Goal: Check status: Check status

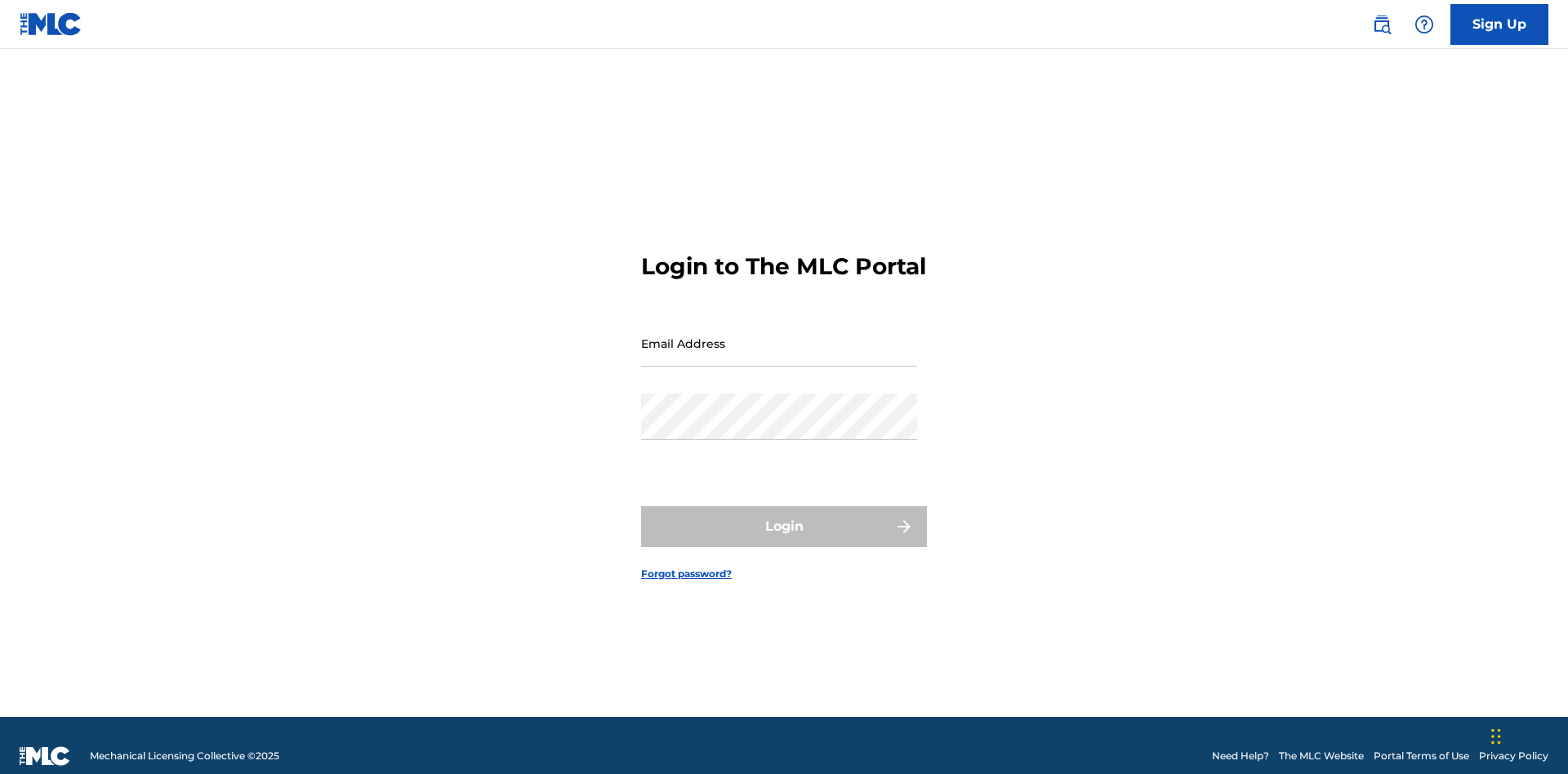
scroll to position [21, 0]
click at [779, 336] on input "Email Address" at bounding box center [779, 343] width 276 height 46
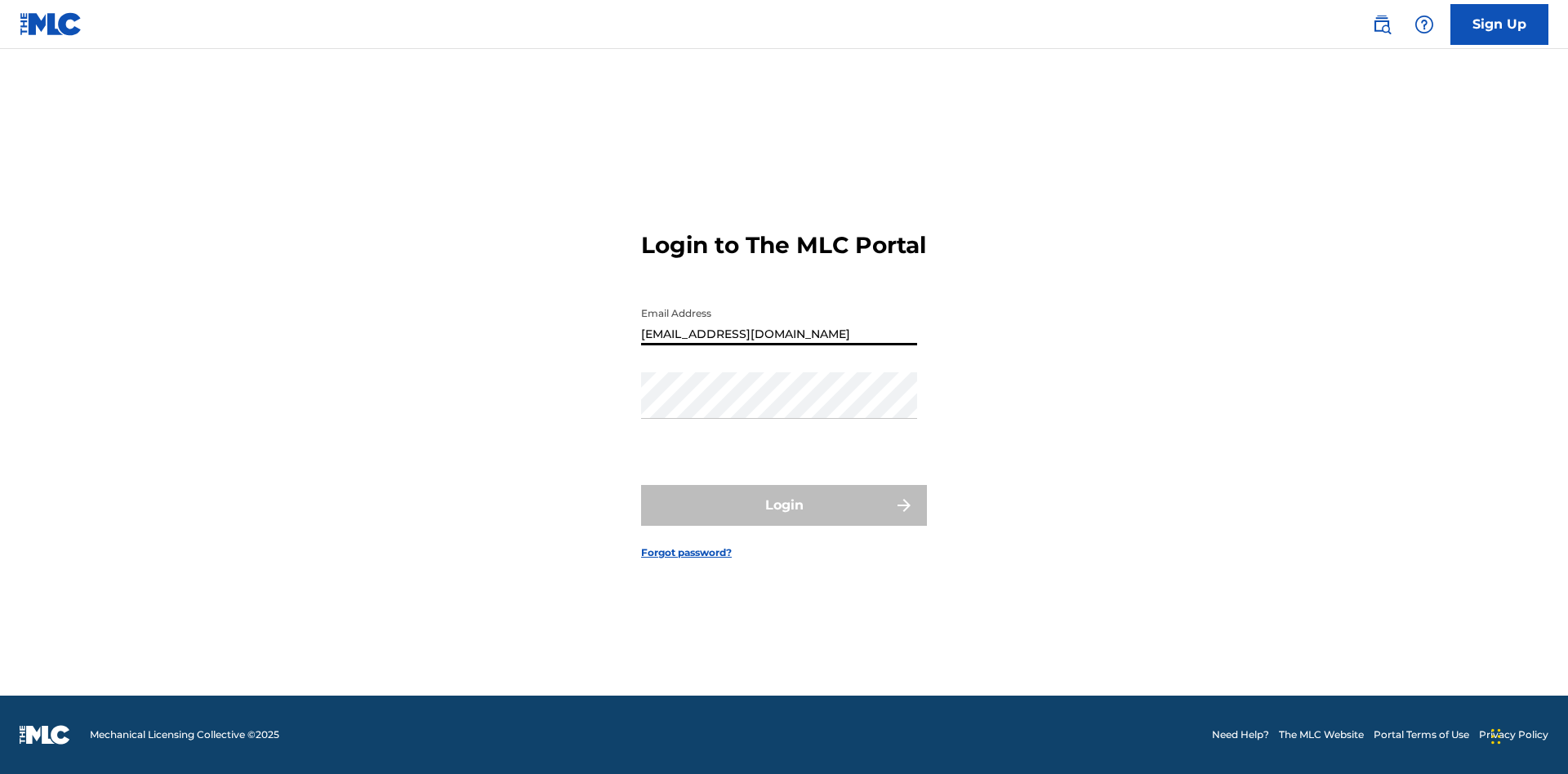
type input "[EMAIL_ADDRESS][DOMAIN_NAME]"
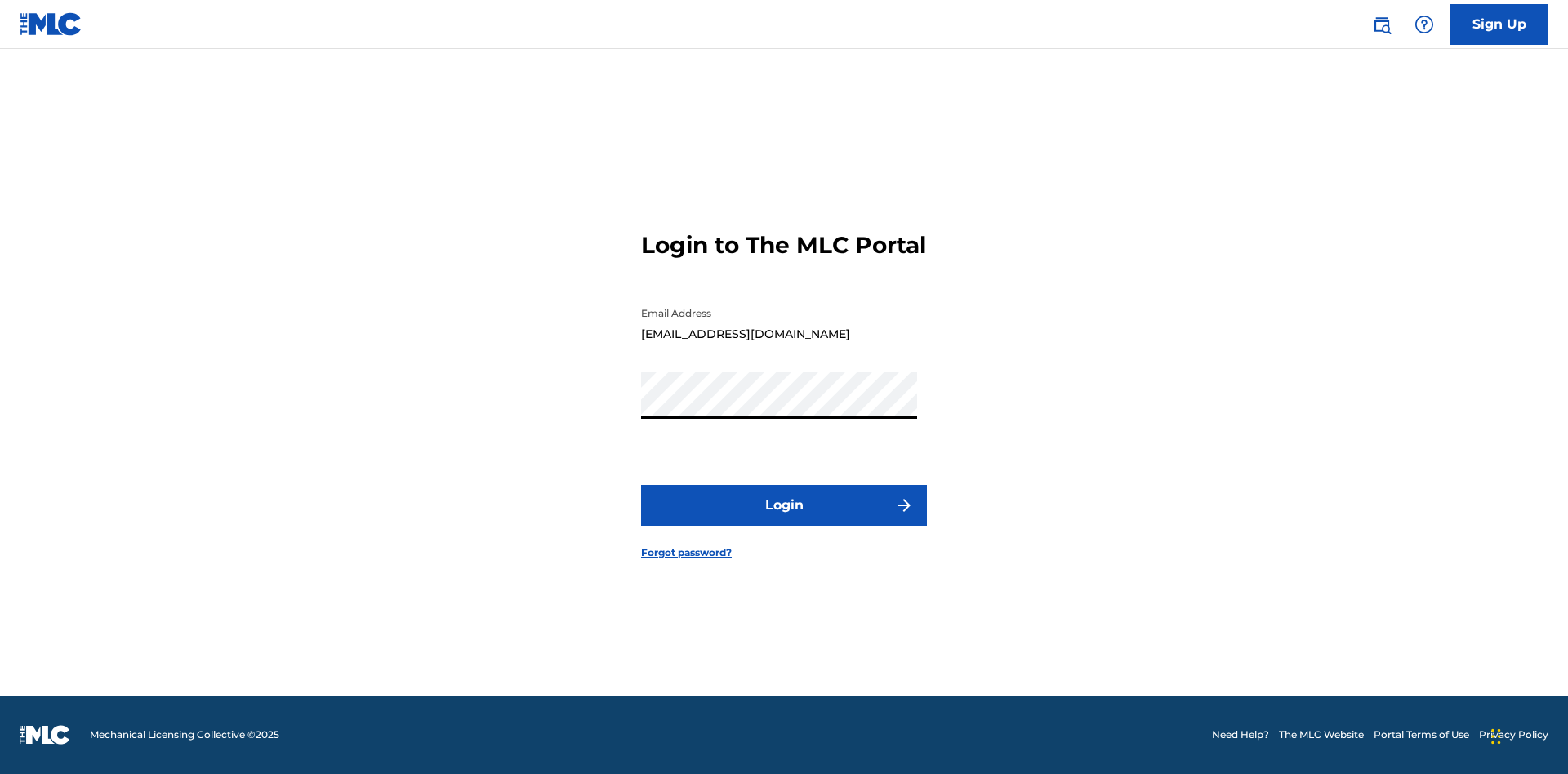
click at [784, 519] on button "Login" at bounding box center [784, 505] width 286 height 41
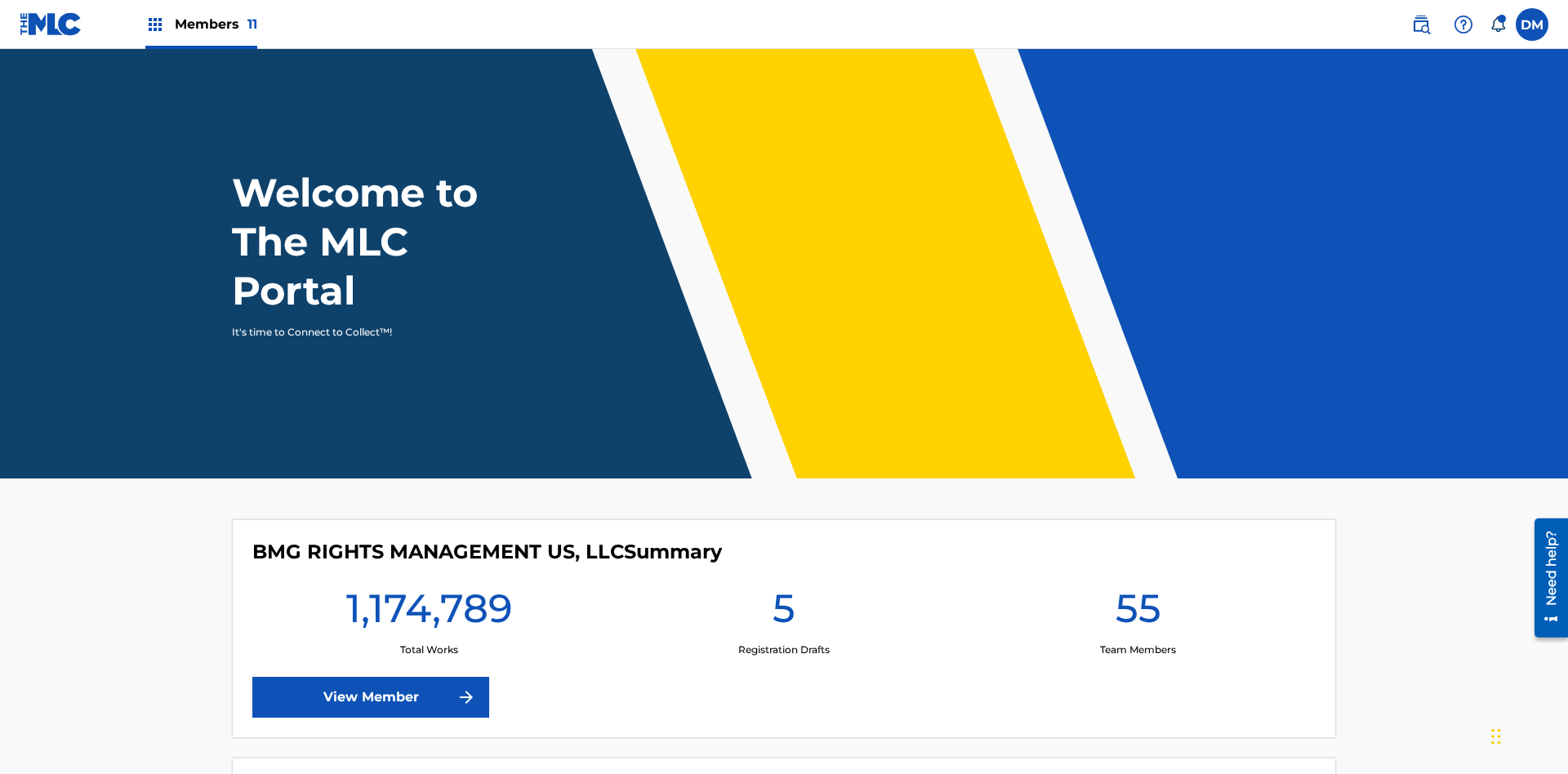
click at [201, 24] on span "Members 11" at bounding box center [216, 24] width 82 height 19
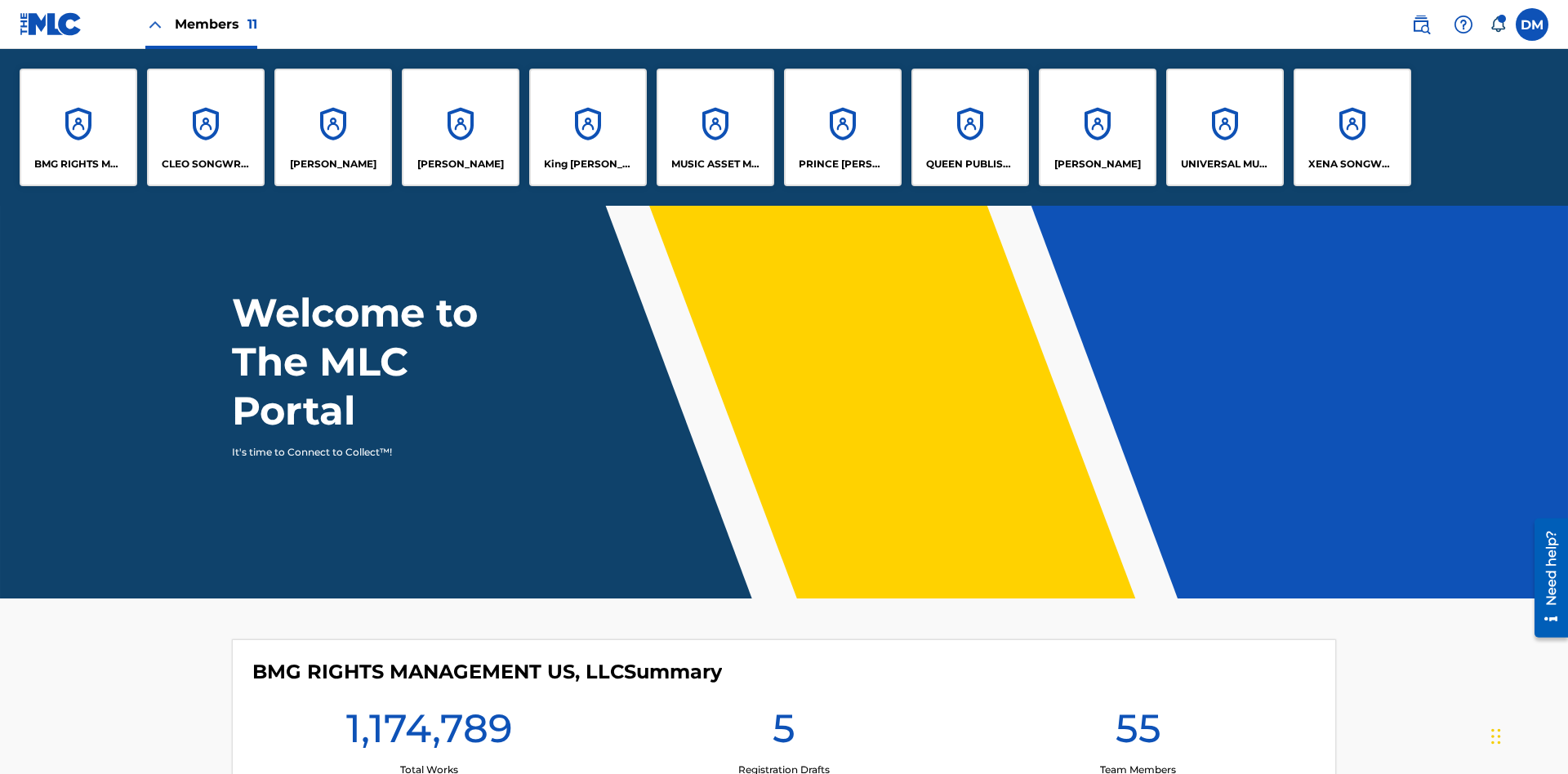
click at [1225, 164] on p "UNIVERSAL MUSIC PUB GROUP" at bounding box center [1226, 164] width 89 height 15
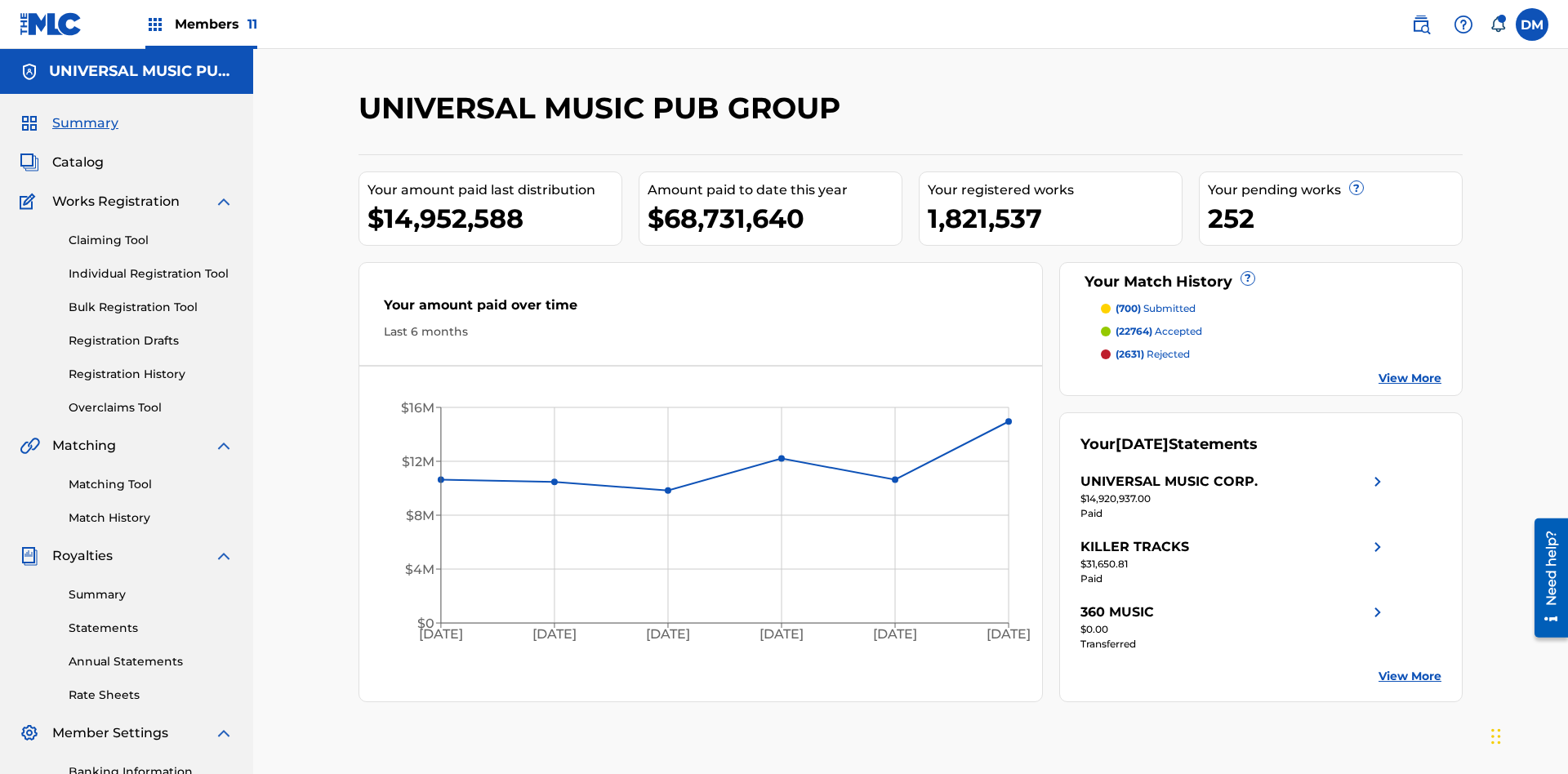
click at [151, 366] on link "Registration History" at bounding box center [151, 374] width 165 height 17
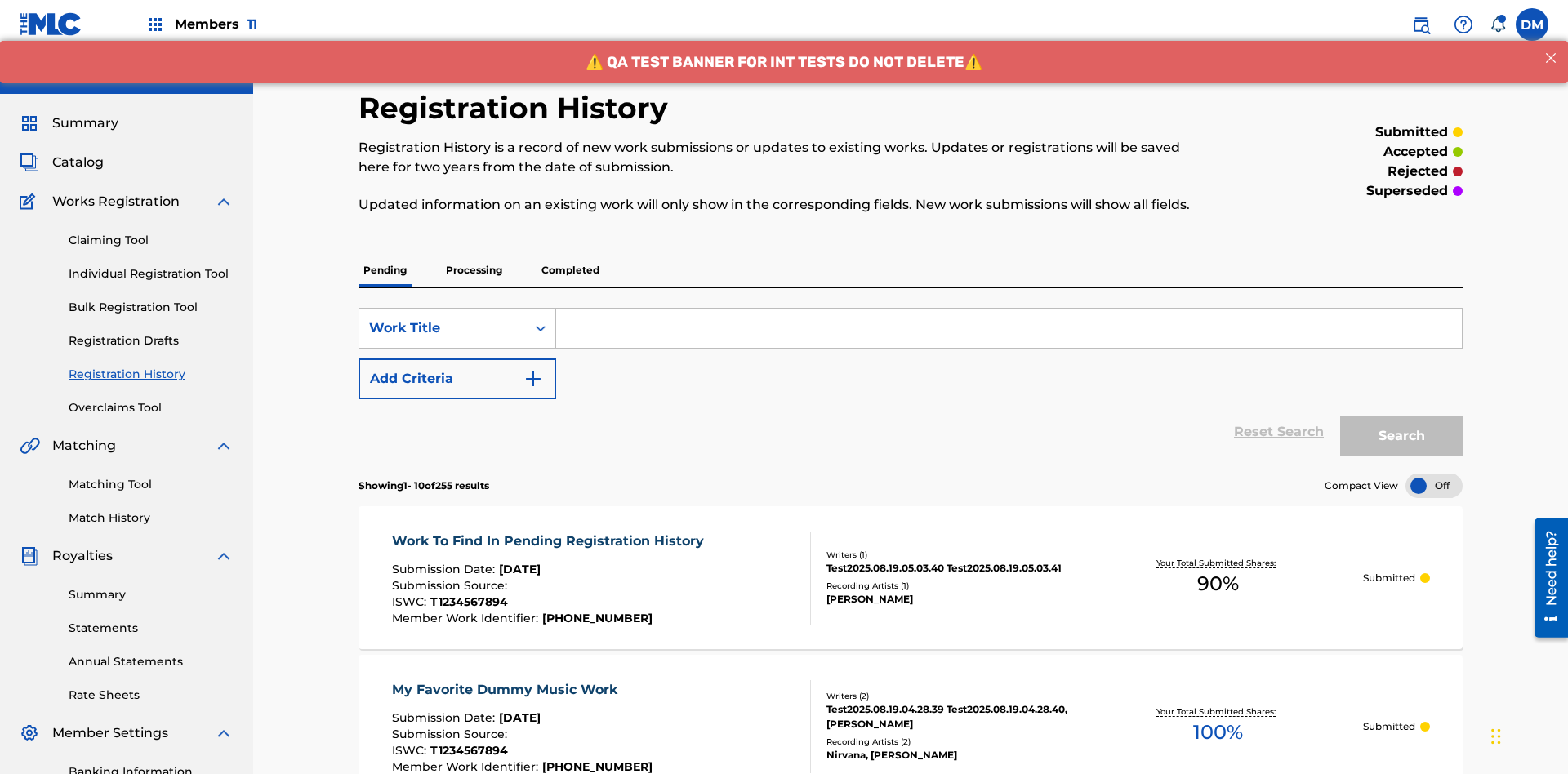
scroll to position [376, 0]
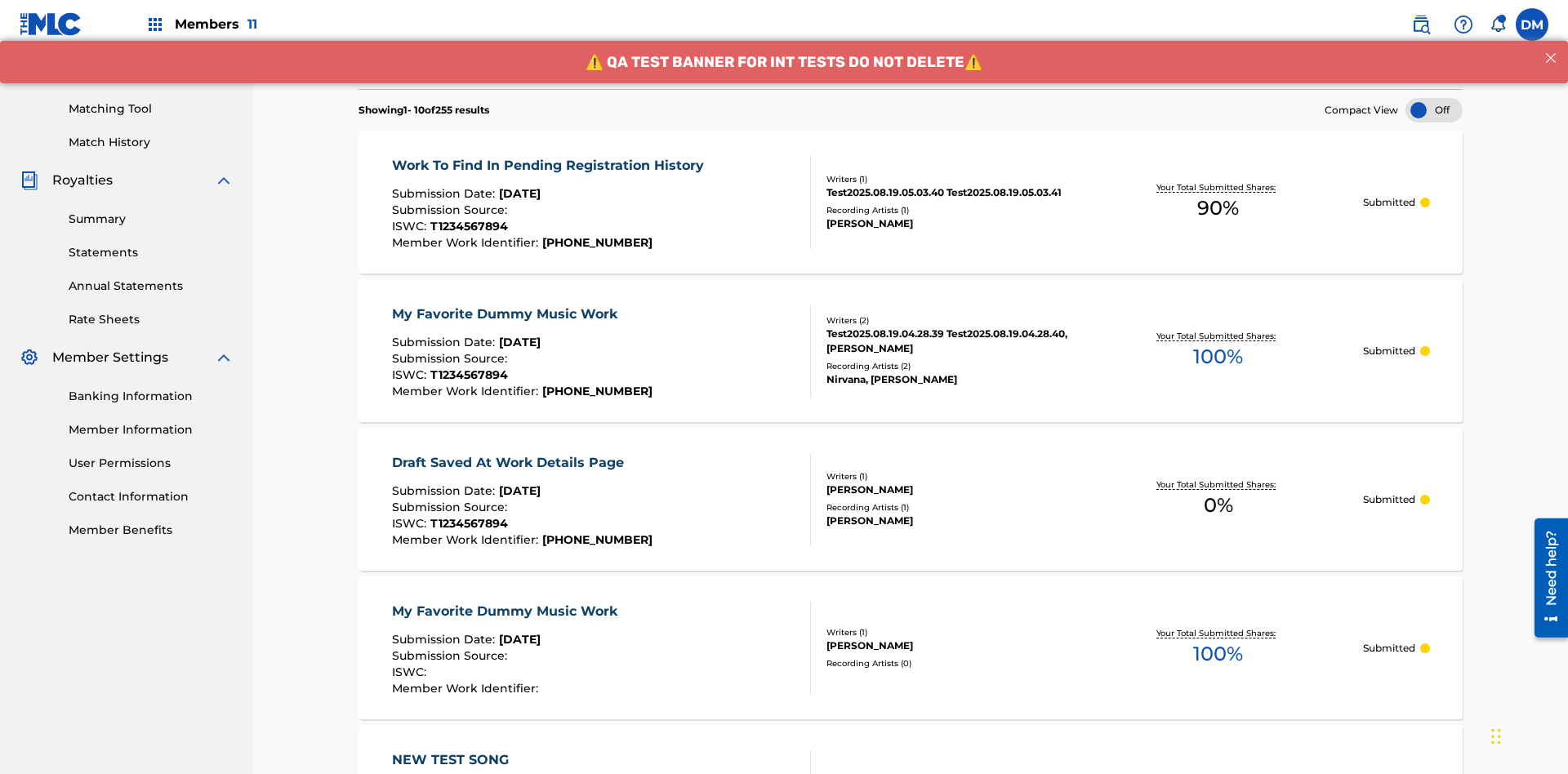
click at [1434, 110] on div at bounding box center [1434, 110] width 58 height 25
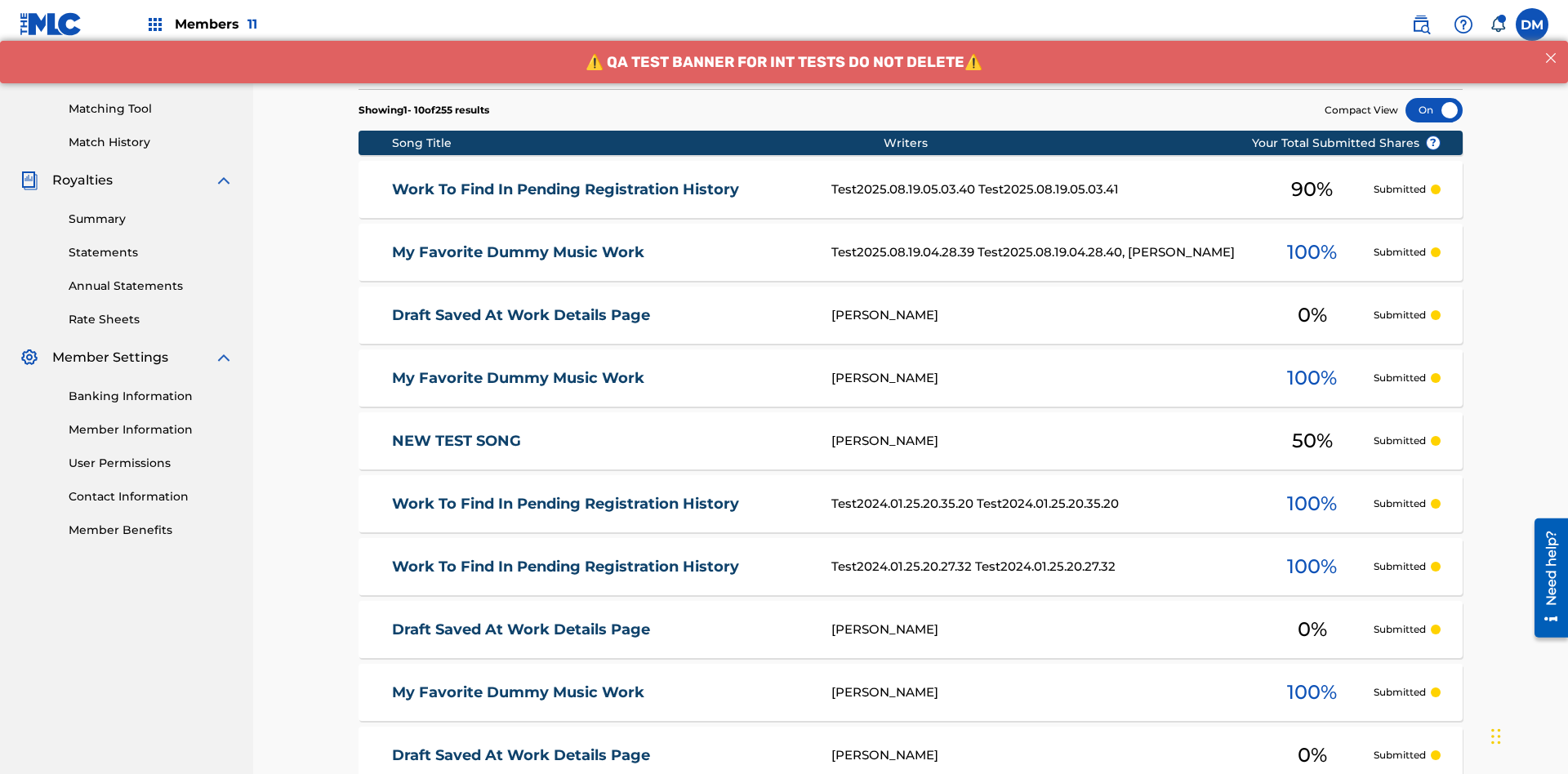
click at [1434, 110] on div at bounding box center [1434, 110] width 58 height 25
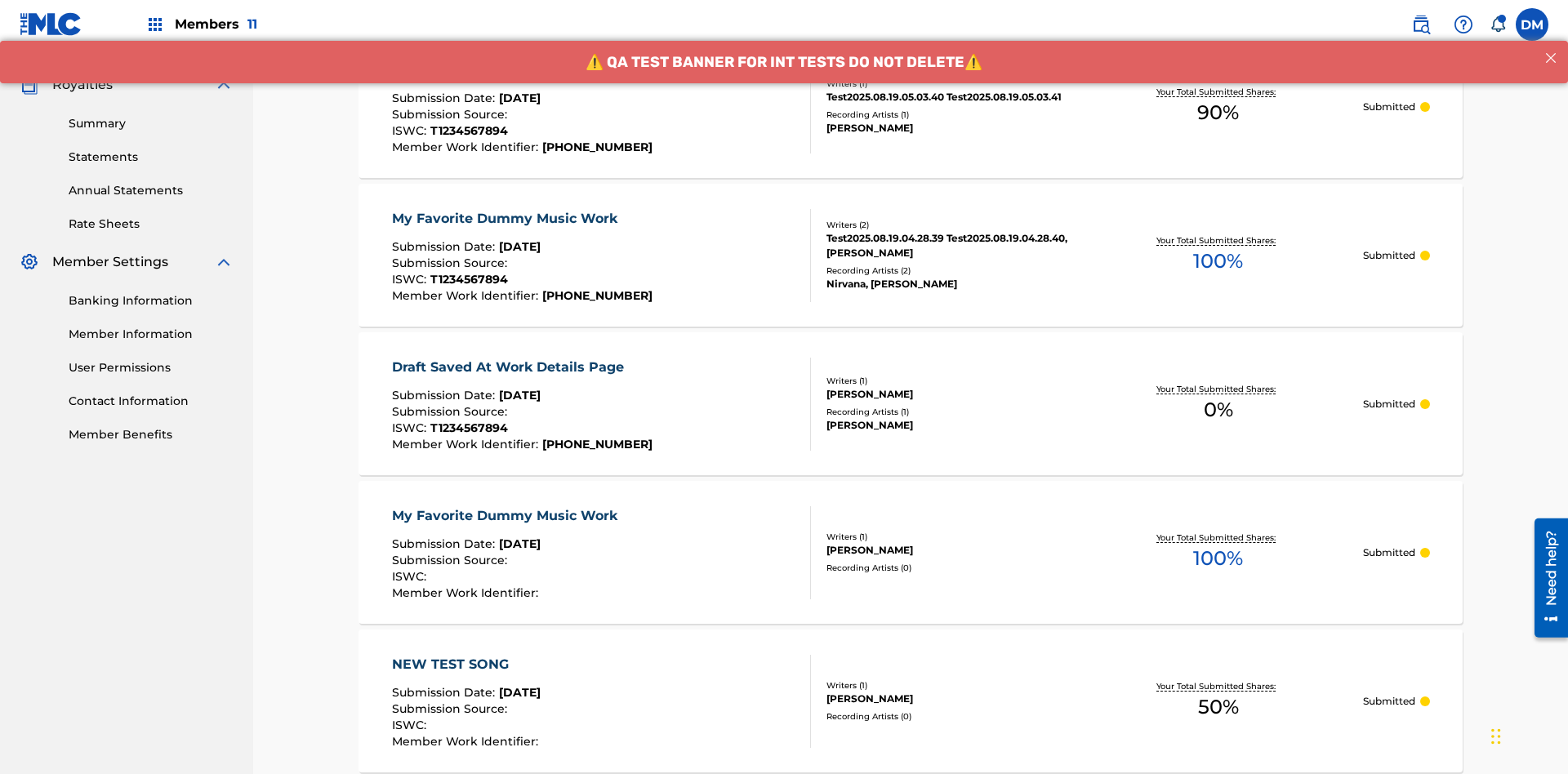
scroll to position [475, 0]
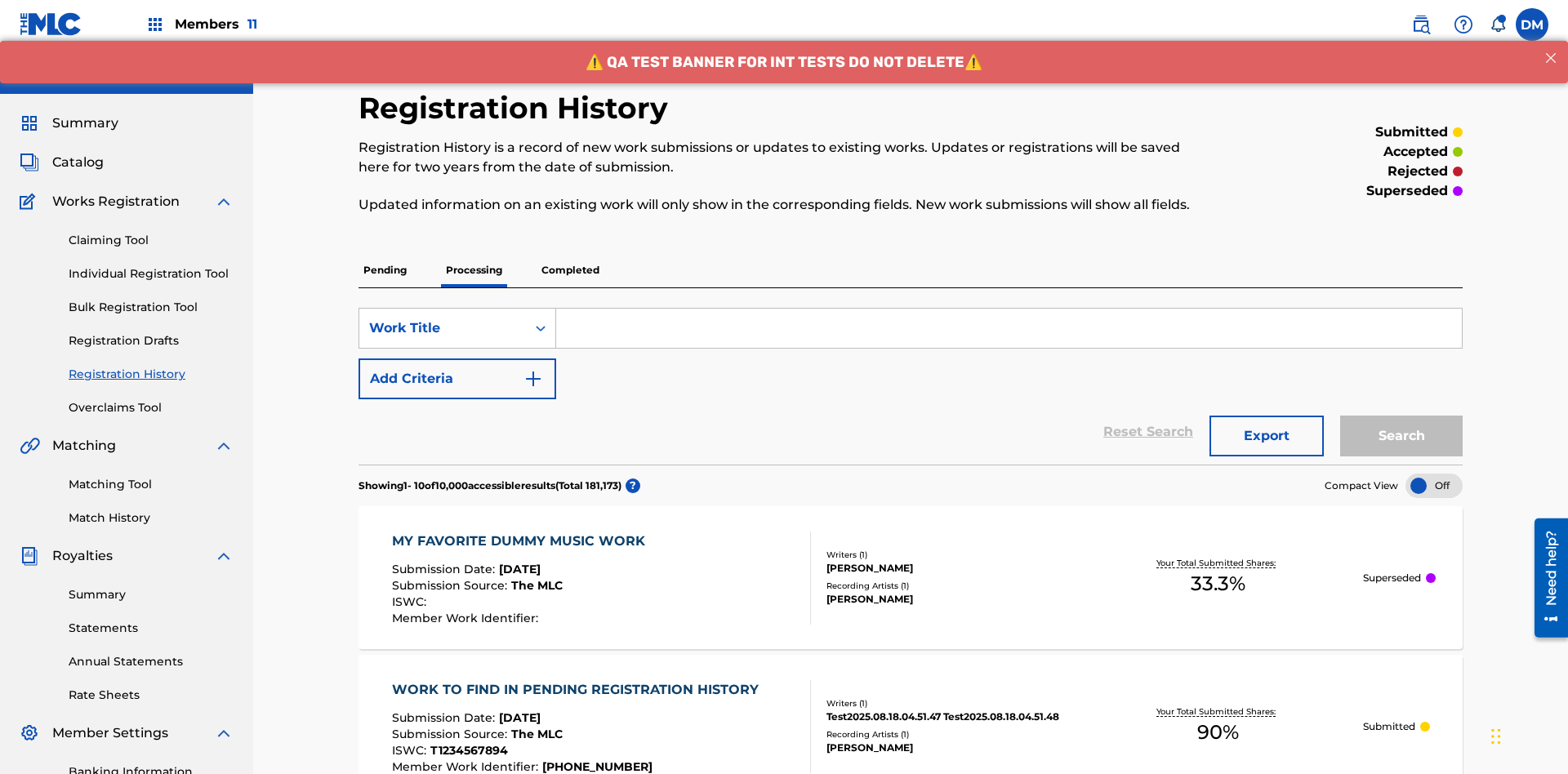
scroll to position [376, 0]
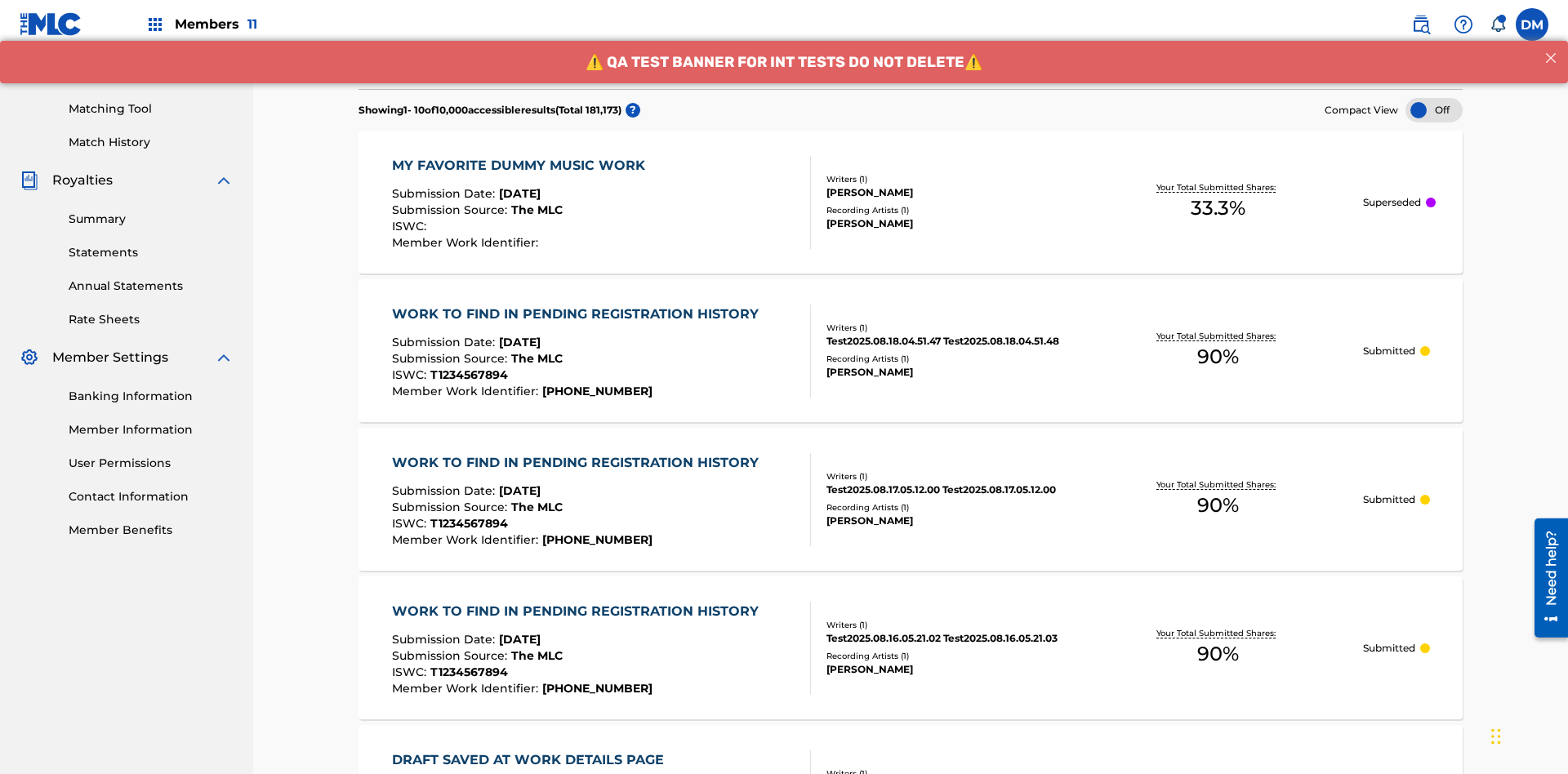
click at [1434, 110] on div at bounding box center [1434, 110] width 58 height 25
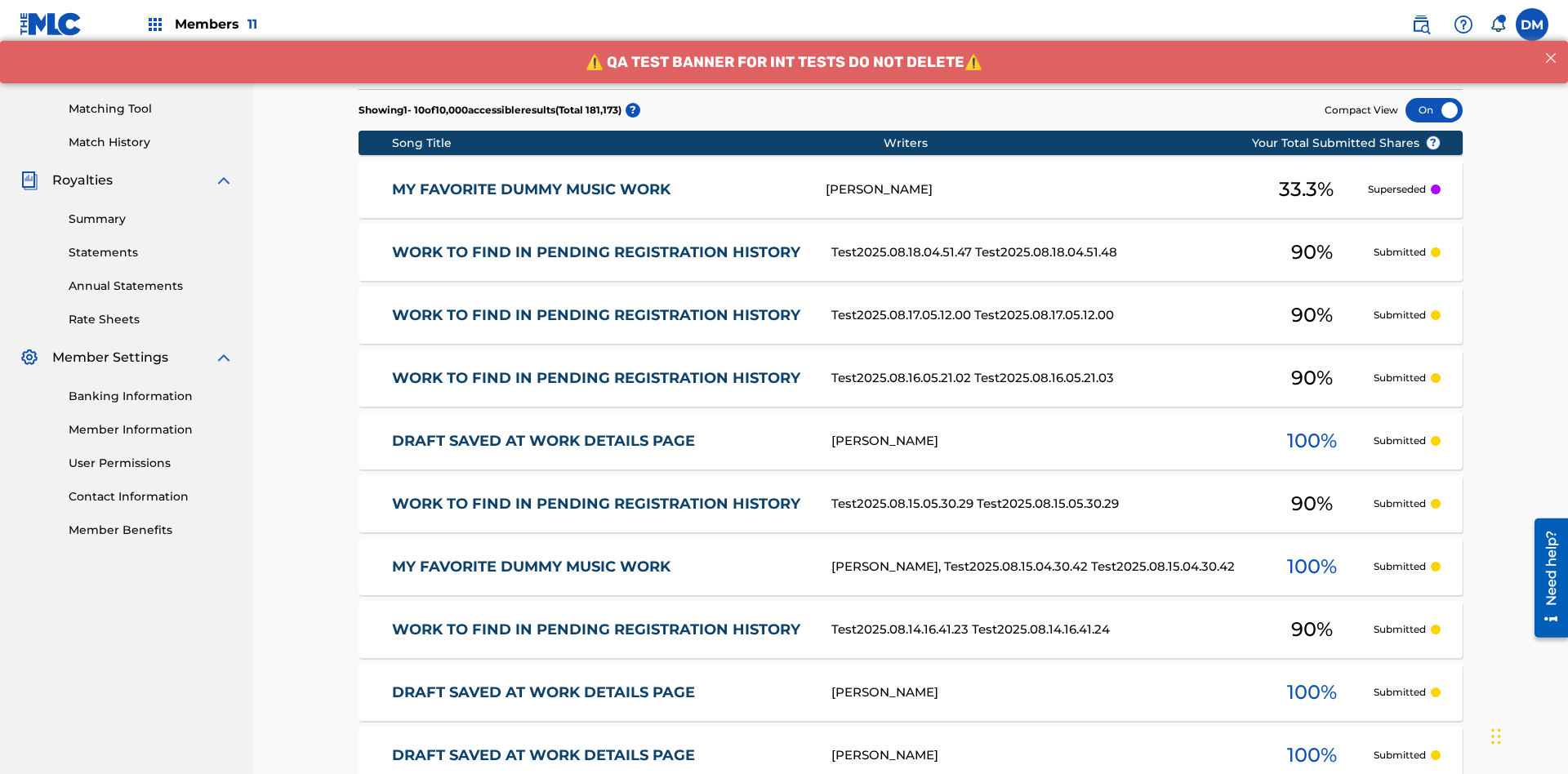
click at [1434, 110] on div at bounding box center [1434, 110] width 58 height 25
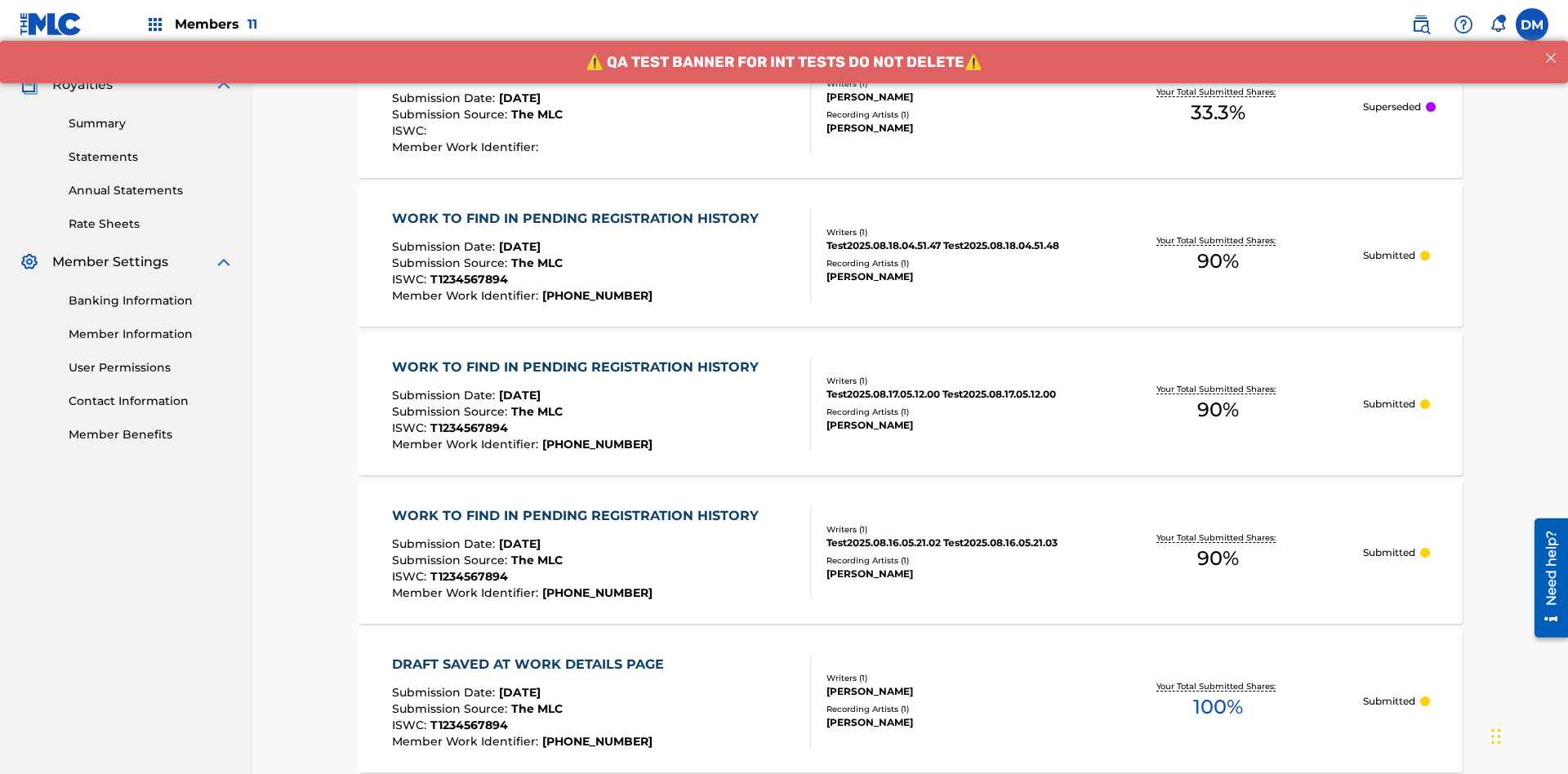
scroll to position [475, 0]
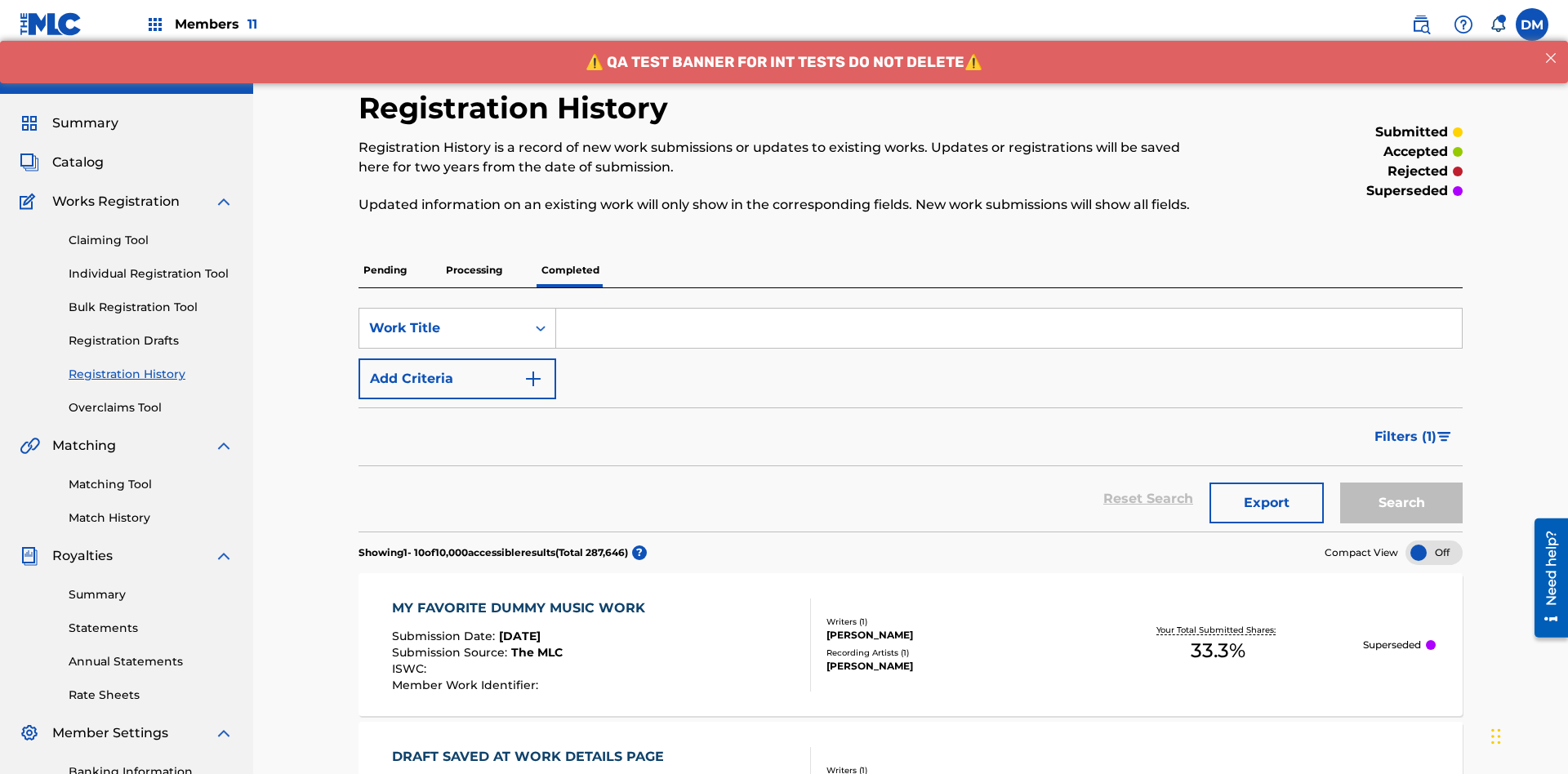
scroll to position [443, 0]
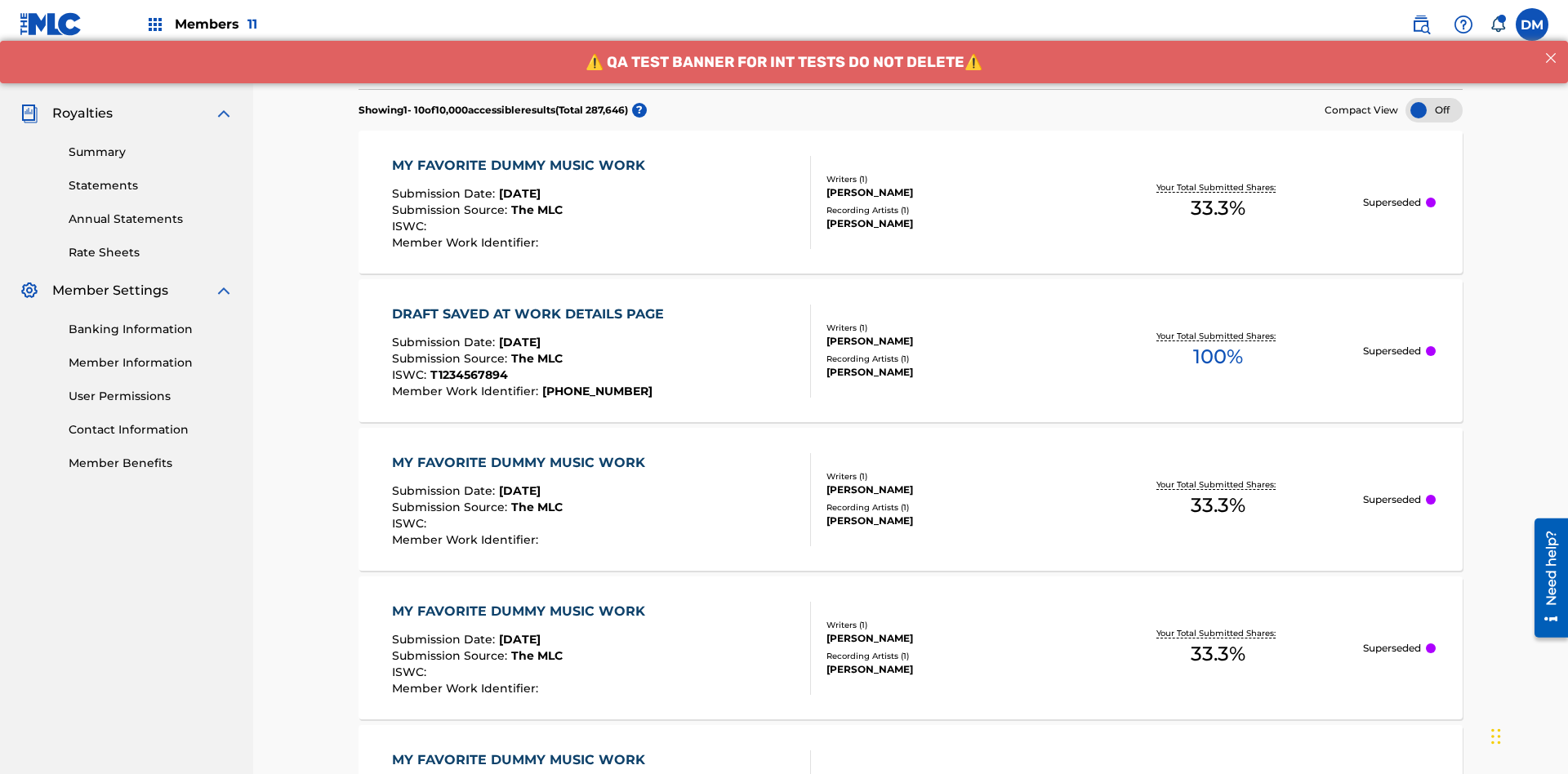
click at [1434, 110] on div at bounding box center [1434, 110] width 58 height 25
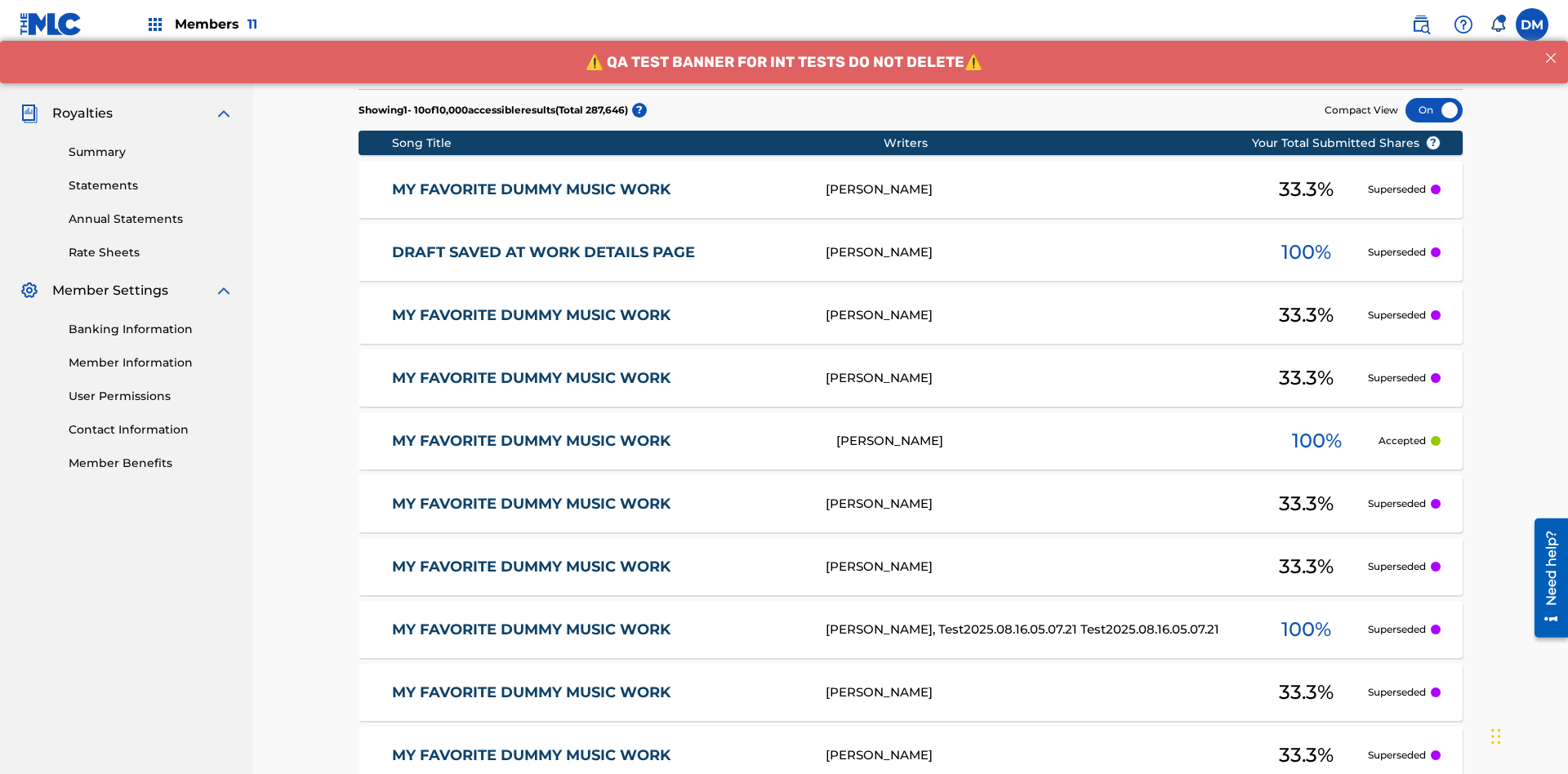
click at [1434, 110] on div at bounding box center [1434, 110] width 58 height 25
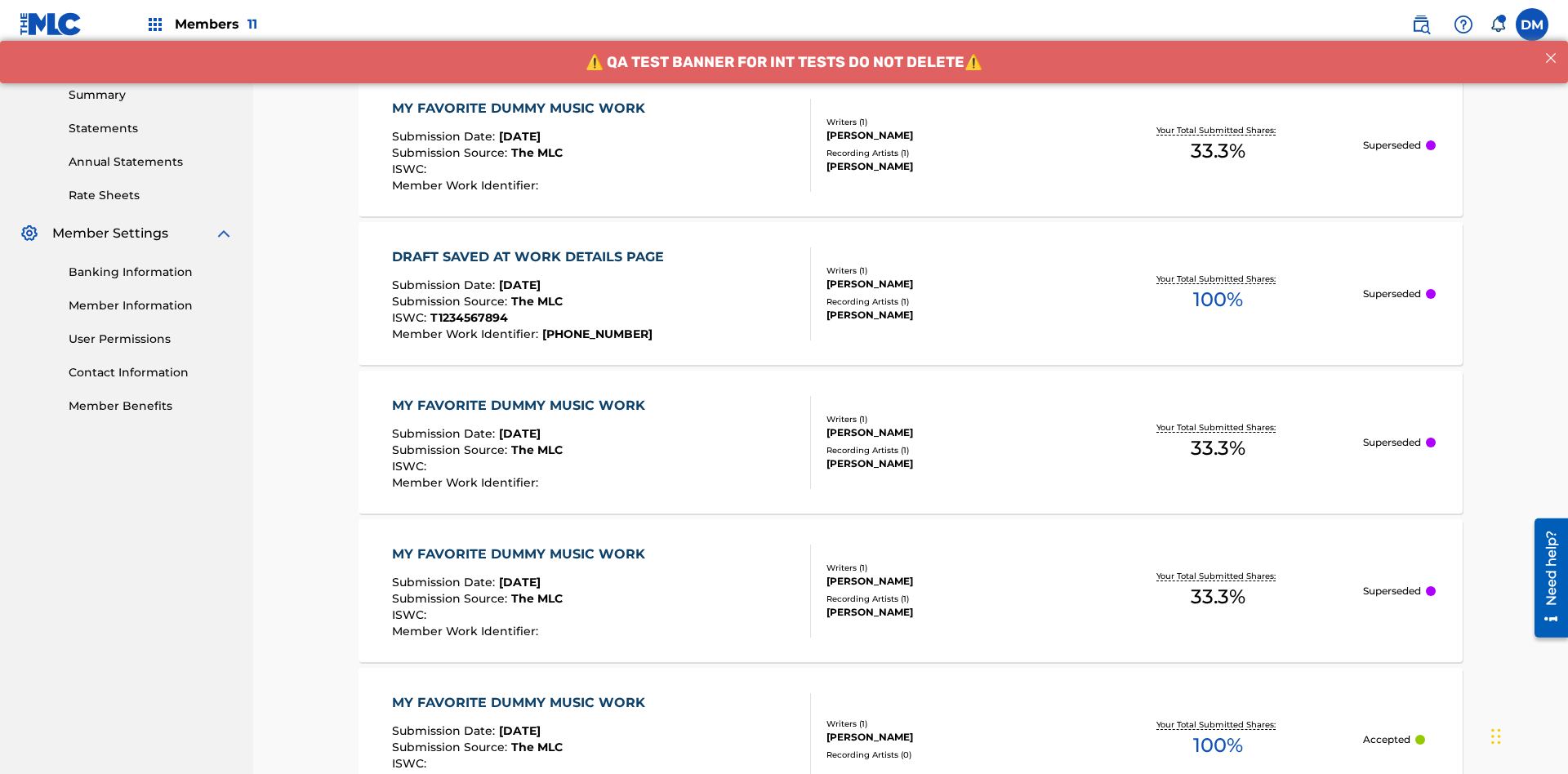
scroll to position [530, 0]
